Goal: Information Seeking & Learning: Learn about a topic

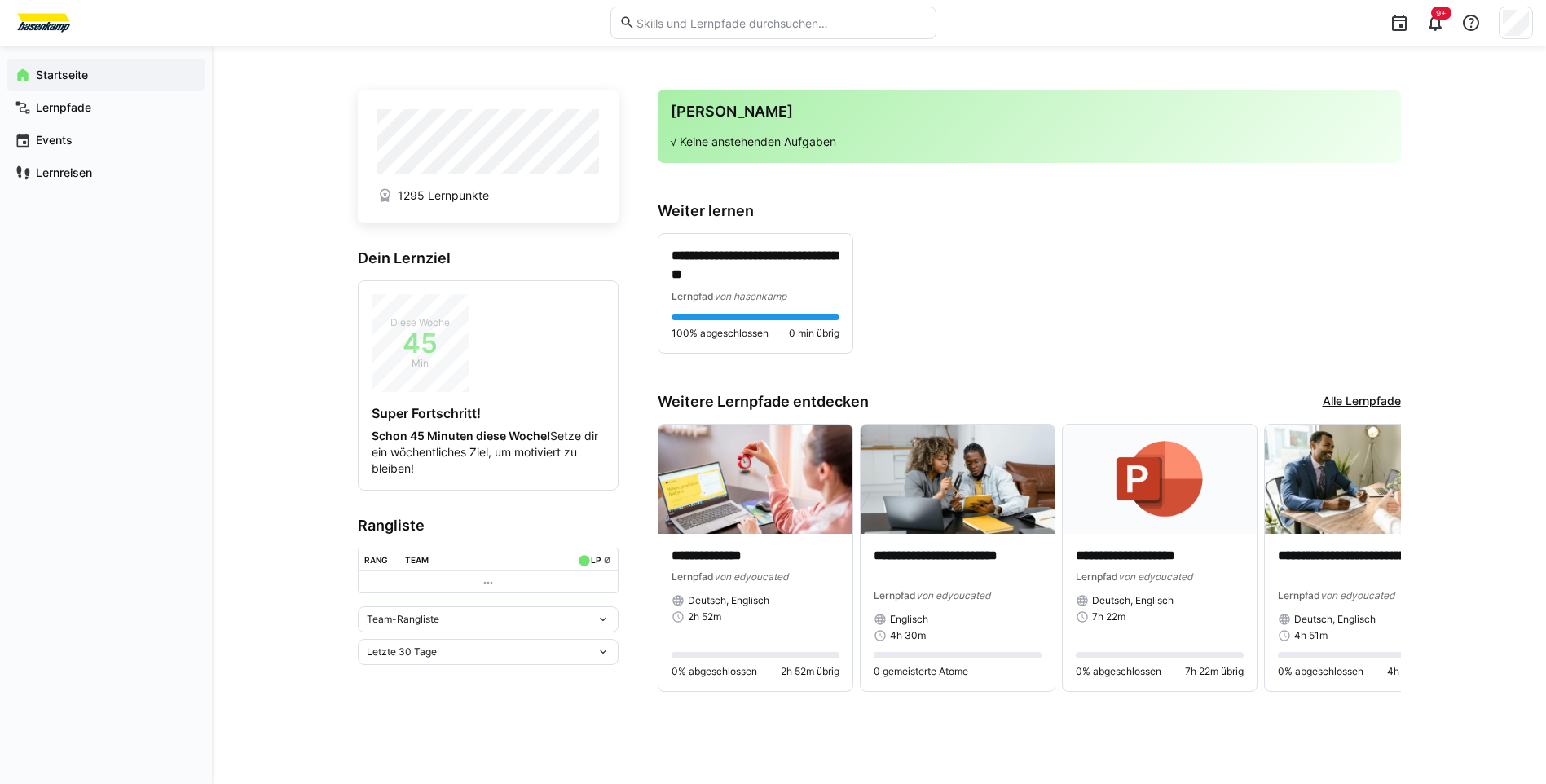
click at [1407, 254] on div "**********" at bounding box center [879, 414] width 1334 height 738
click at [0, 0] on app-navigation-label "Lernpfade" at bounding box center [0, 0] width 0 height 0
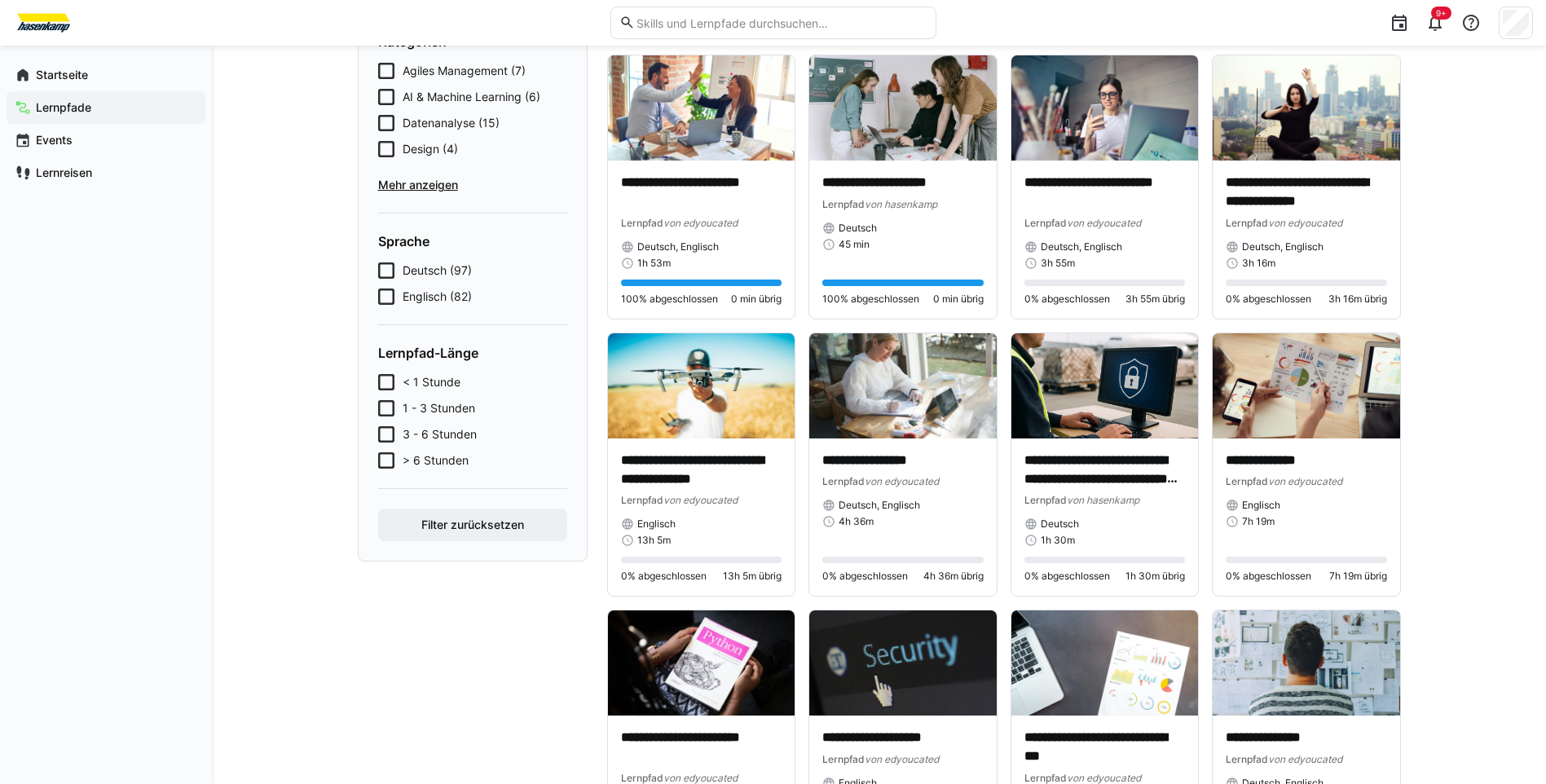
scroll to position [392, 0]
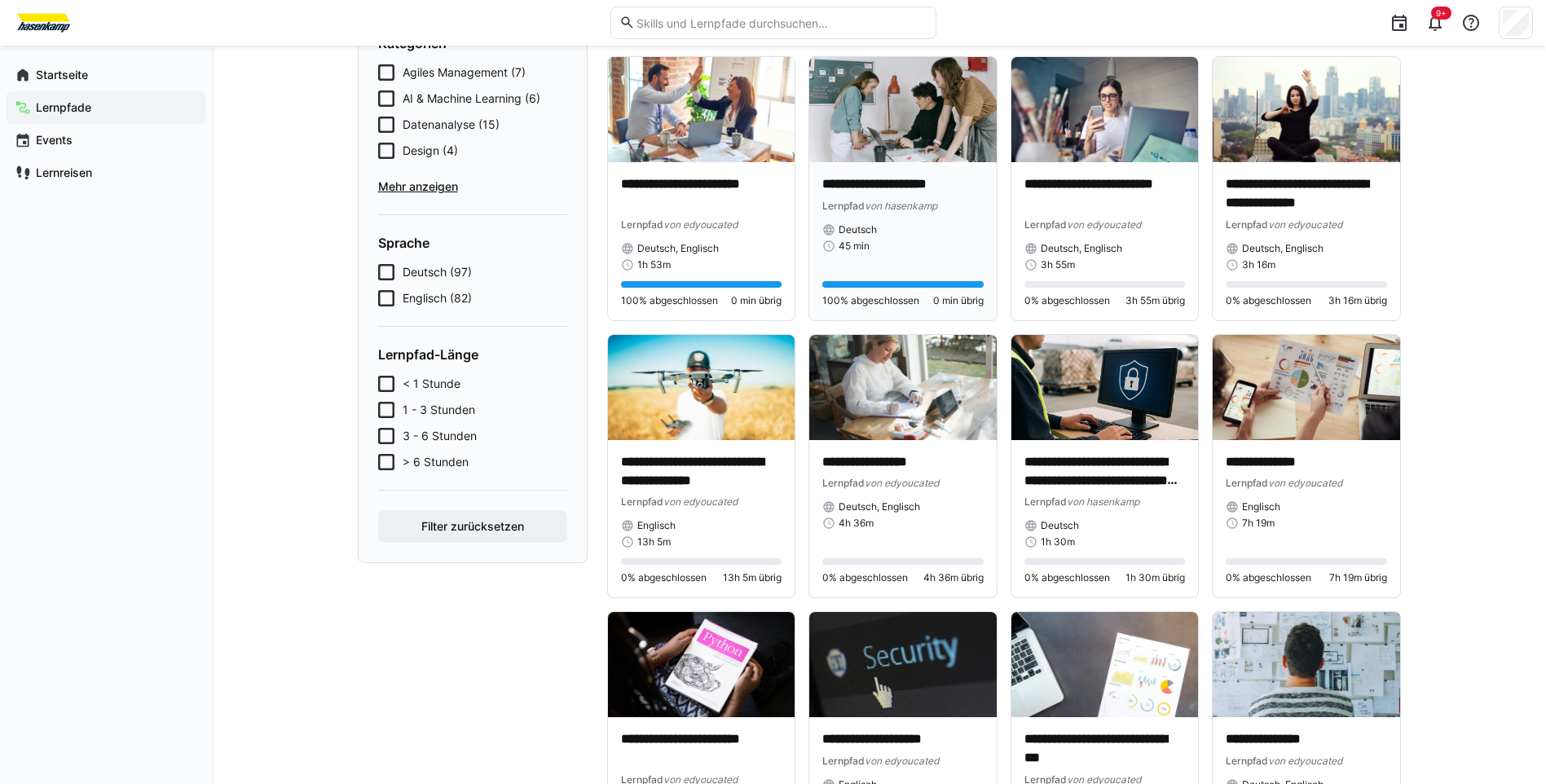
click at [890, 124] on img at bounding box center [903, 110] width 187 height 105
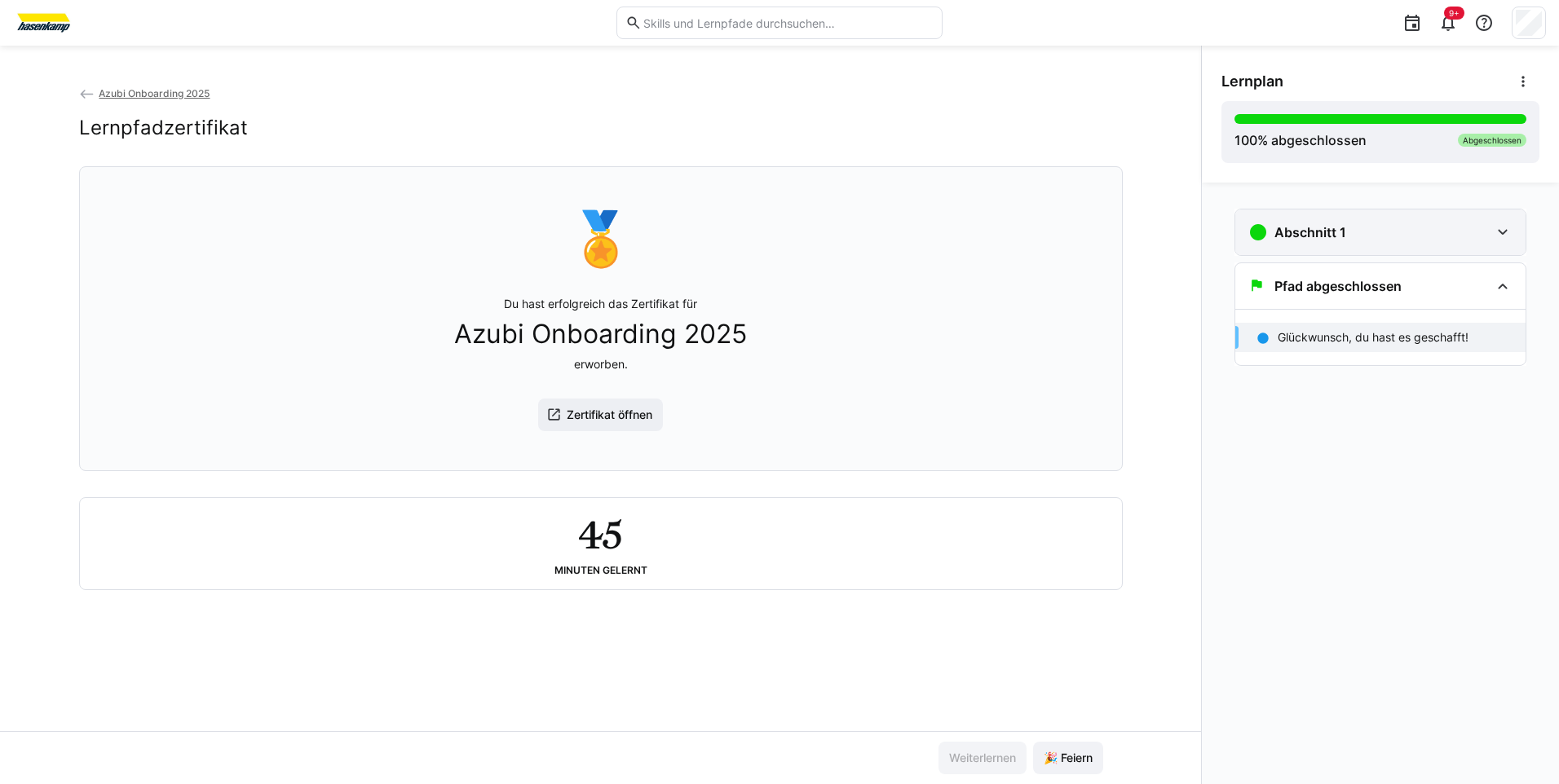
click at [1379, 222] on div "Abschnitt 1" at bounding box center [1368, 232] width 241 height 20
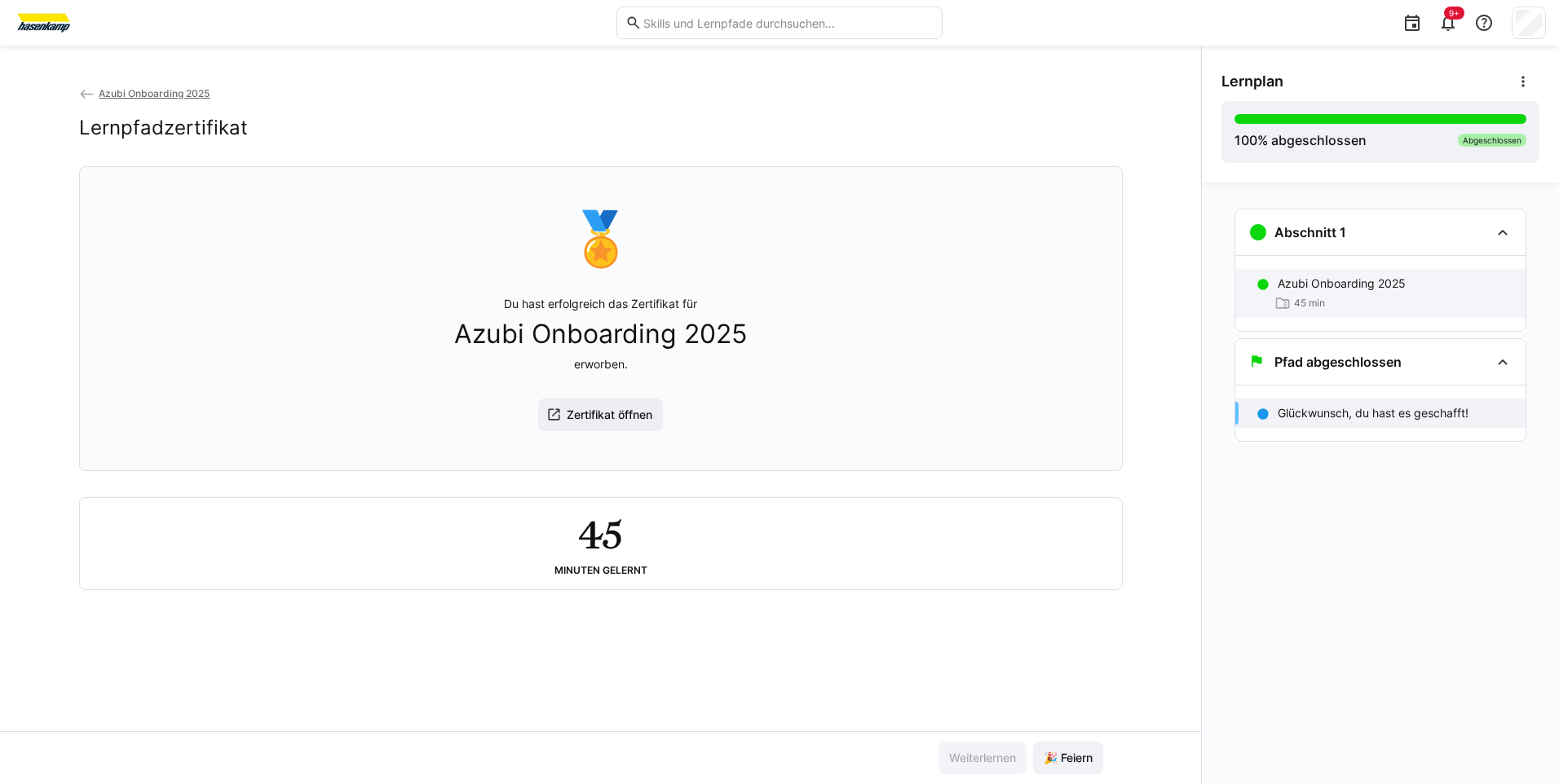
click at [1310, 289] on p "Azubi Onboarding 2025" at bounding box center [1341, 284] width 128 height 16
